Goal: Go to known website: Access a specific website the user already knows

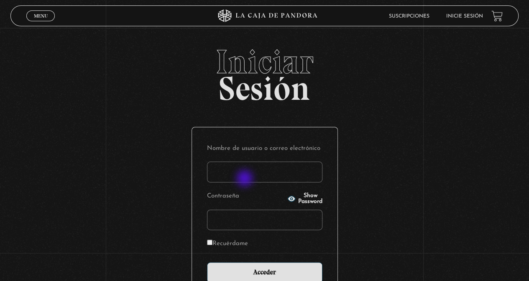
click at [245, 179] on input "Nombre de usuario o correo electrónico" at bounding box center [264, 172] width 115 height 21
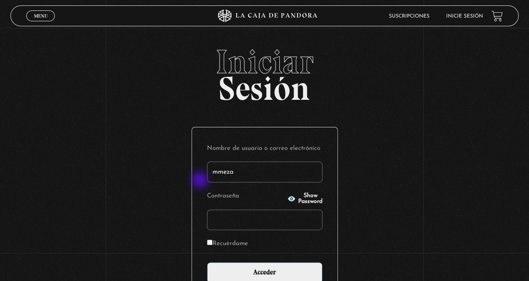
type input "mmeza"
click at [207, 263] on input "Acceder" at bounding box center [264, 273] width 115 height 21
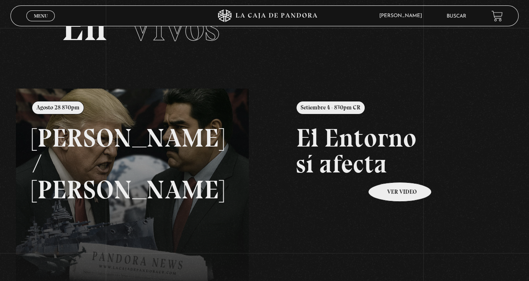
scroll to position [125, 0]
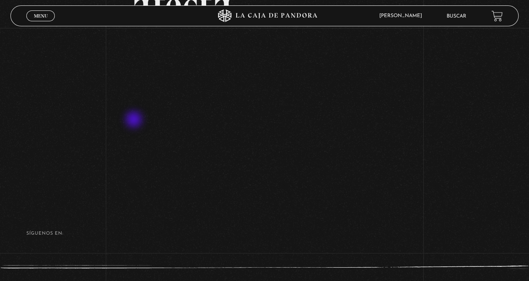
scroll to position [84, 0]
